Goal: Check status: Check status

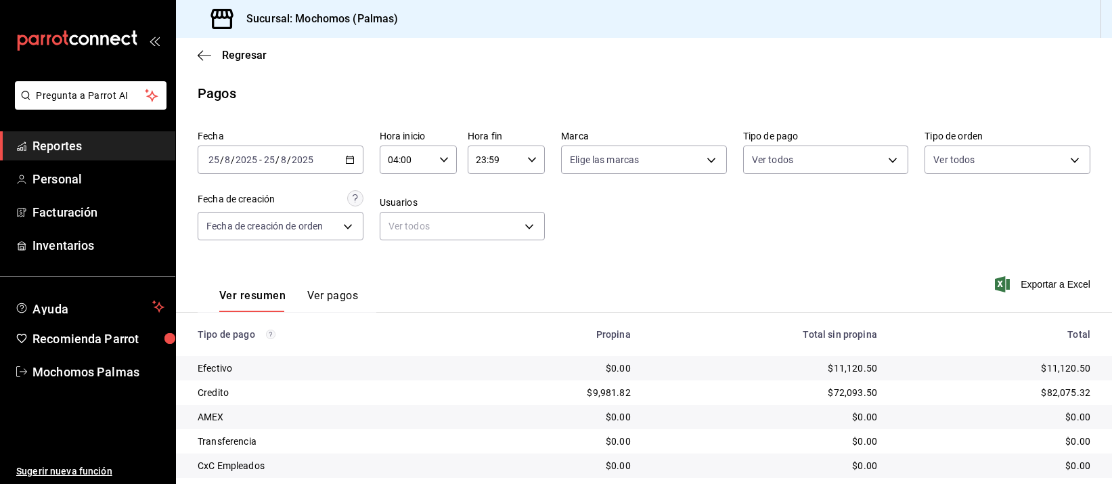
scroll to position [137, 0]
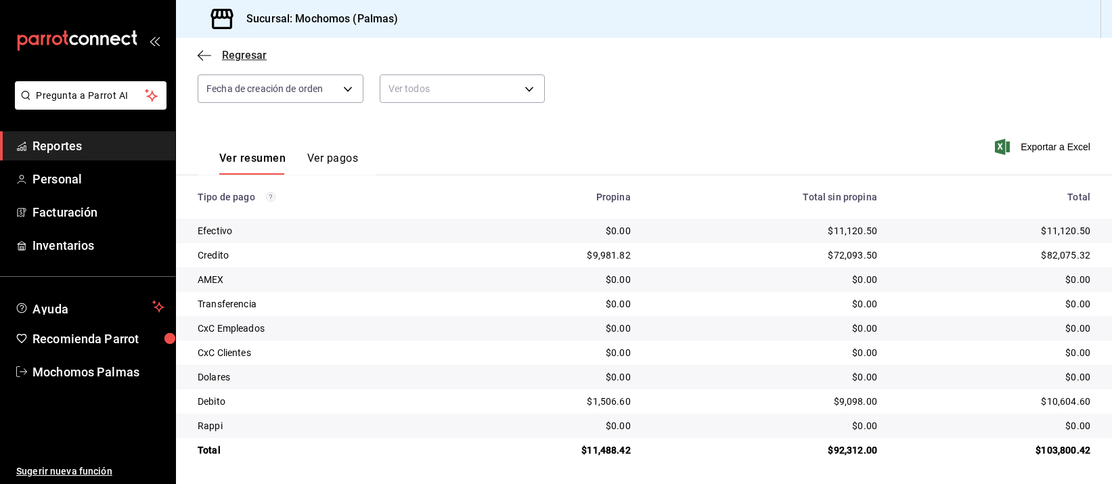
click at [212, 54] on span "Regresar" at bounding box center [232, 55] width 69 height 13
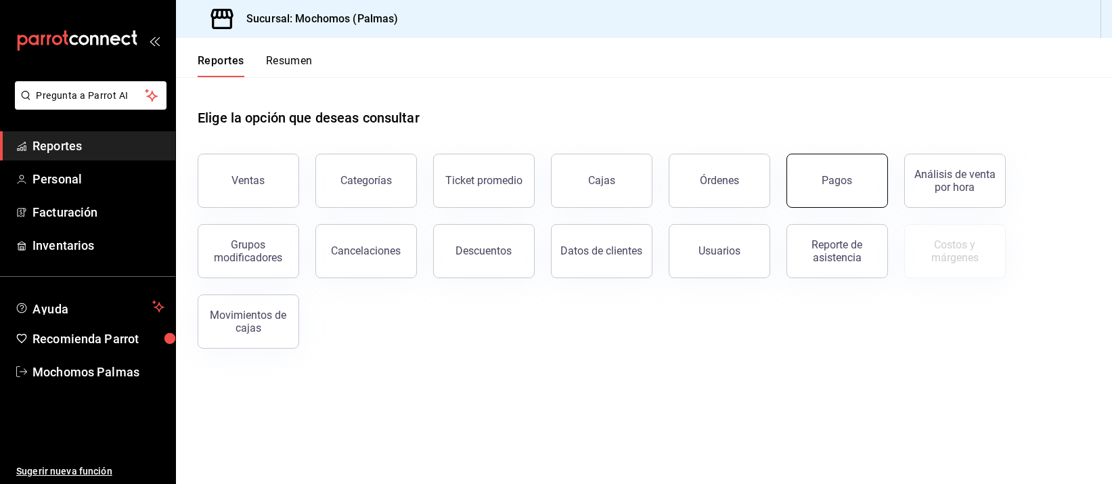
click at [822, 162] on button "Pagos" at bounding box center [837, 181] width 102 height 54
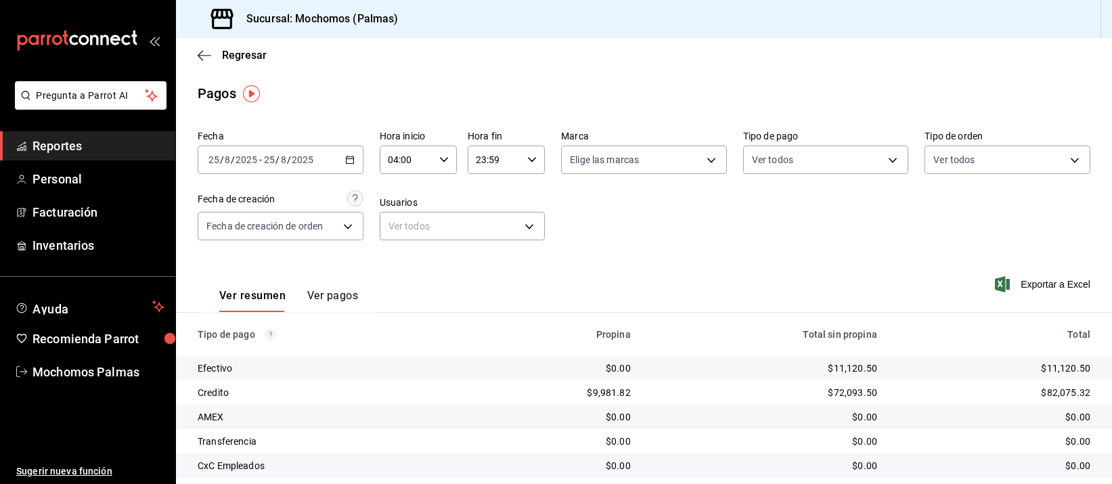
click at [278, 162] on span "/" at bounding box center [277, 159] width 4 height 11
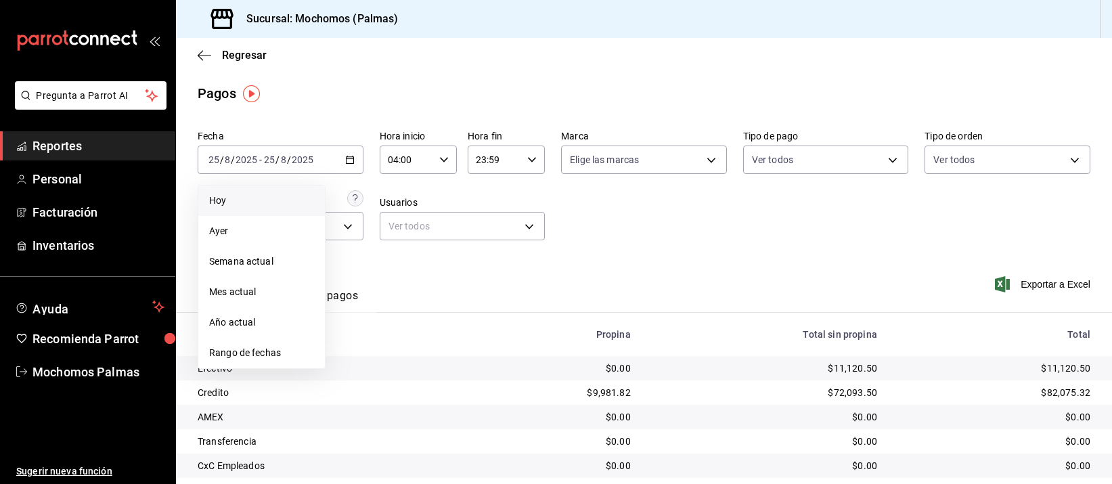
click at [267, 196] on span "Hoy" at bounding box center [261, 201] width 105 height 14
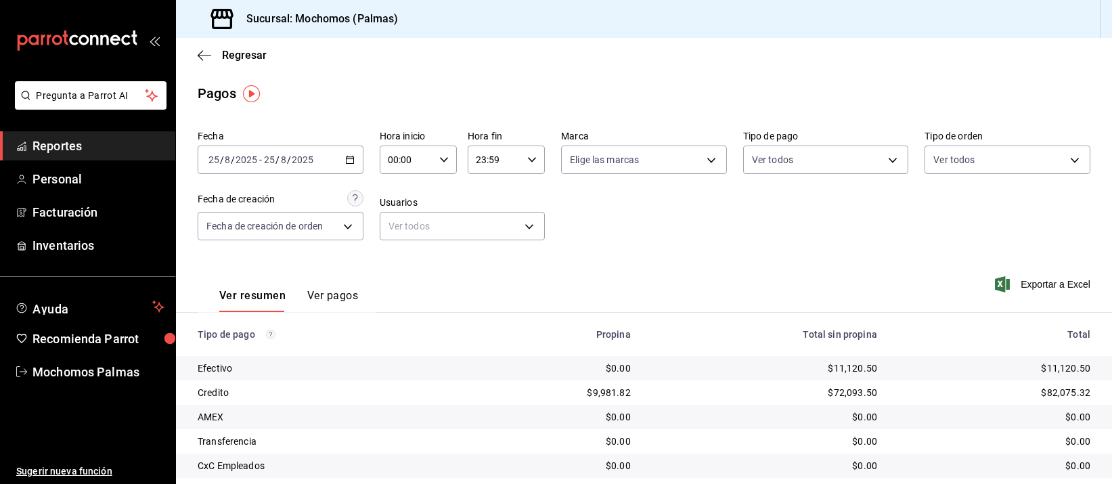
click at [407, 162] on input "00:00" at bounding box center [407, 159] width 54 height 27
click at [391, 263] on button "05" at bounding box center [396, 271] width 32 height 27
type input "05:00"
click at [669, 222] on div at bounding box center [556, 242] width 1112 height 484
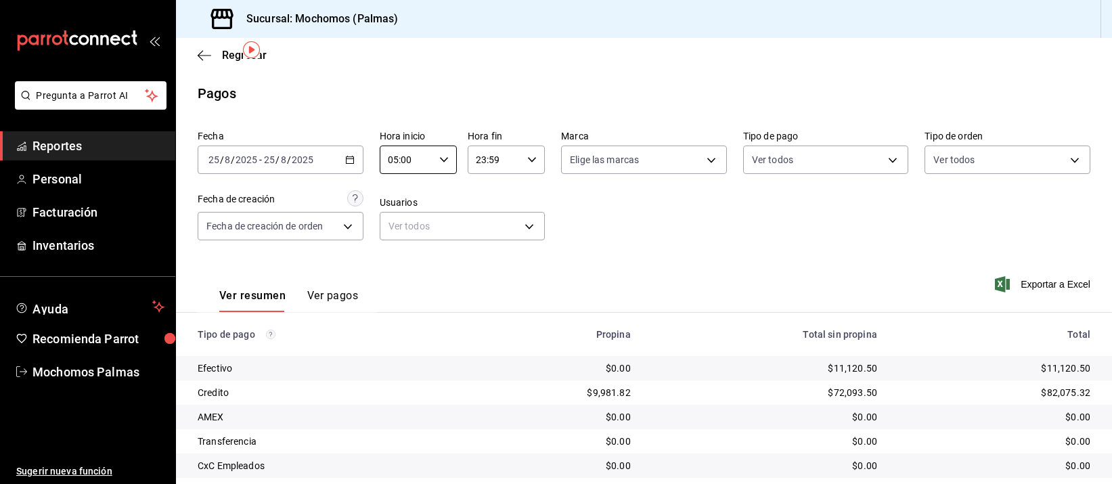
scroll to position [137, 0]
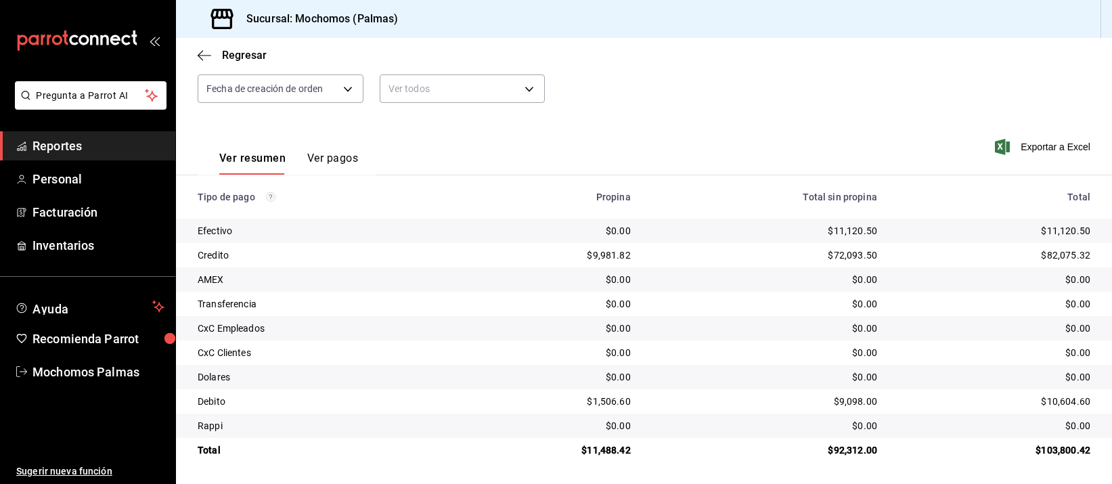
click at [5, 38] on div "mailbox folders" at bounding box center [87, 40] width 175 height 81
